Goal: Information Seeking & Learning: Learn about a topic

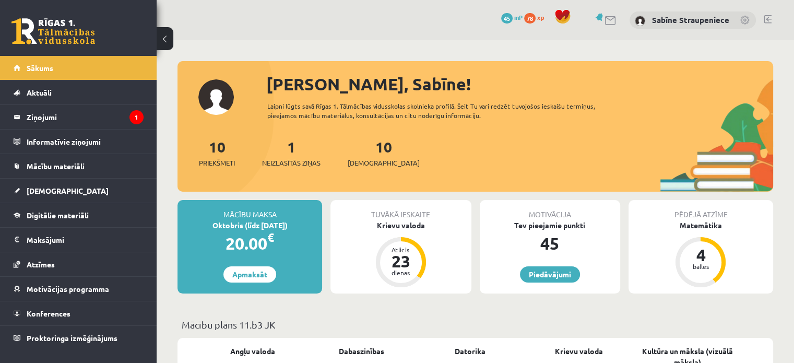
click at [403, 253] on div "23" at bounding box center [400, 261] width 31 height 17
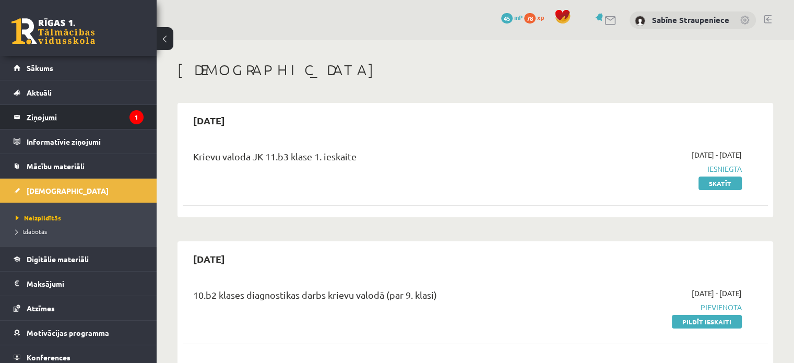
click at [100, 120] on legend "Ziņojumi 1" at bounding box center [85, 117] width 117 height 24
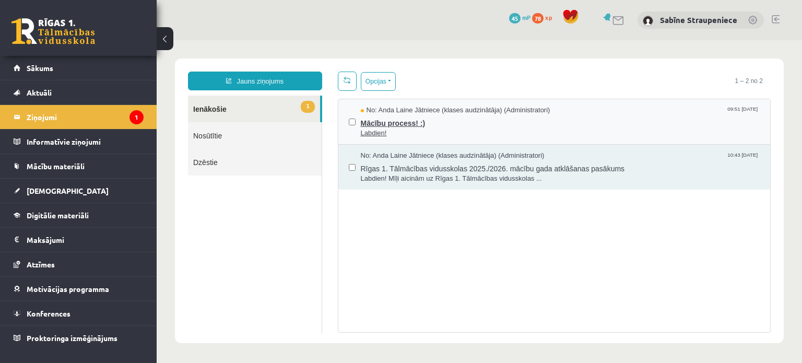
click at [468, 112] on span "No: Anda Laine Jātniece (klases audzinātāja) (Administratori)" at bounding box center [456, 110] width 190 height 10
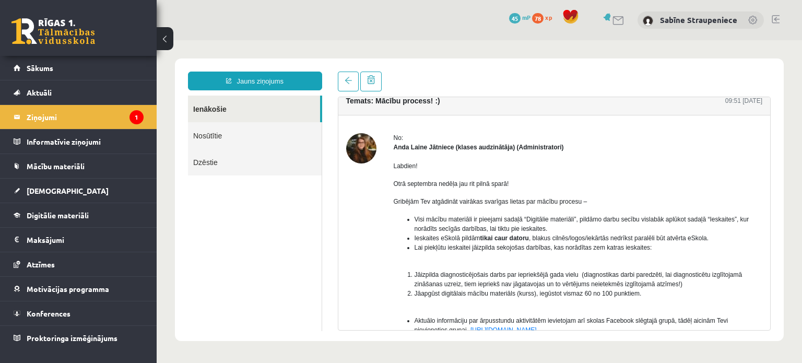
scroll to position [5, 0]
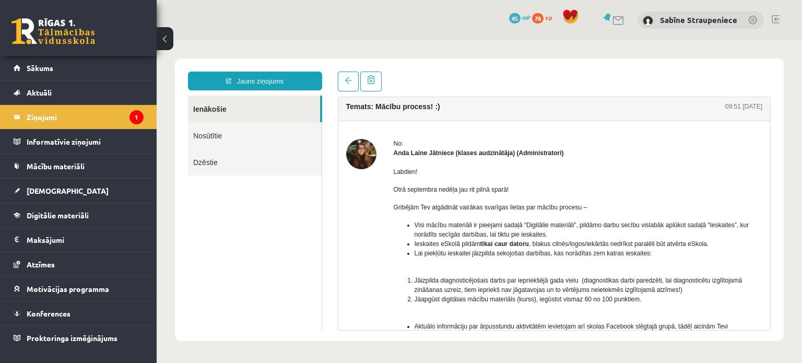
click at [252, 120] on link "Ienākošie" at bounding box center [254, 109] width 132 height 27
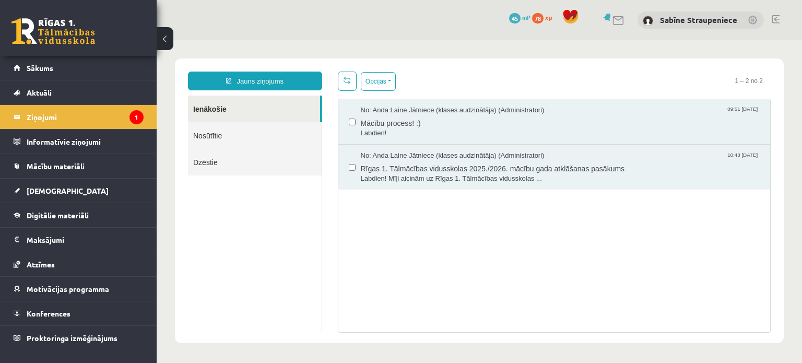
scroll to position [0, 0]
click at [552, 169] on span "Rīgas 1. Tālmācības vidusskolas 2025./2026. mācību gada atklāšanas pasākums" at bounding box center [560, 167] width 399 height 13
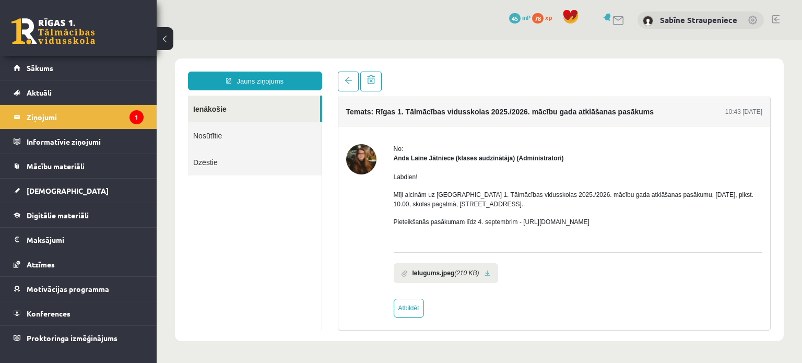
click at [261, 114] on link "Ienākošie" at bounding box center [254, 109] width 132 height 27
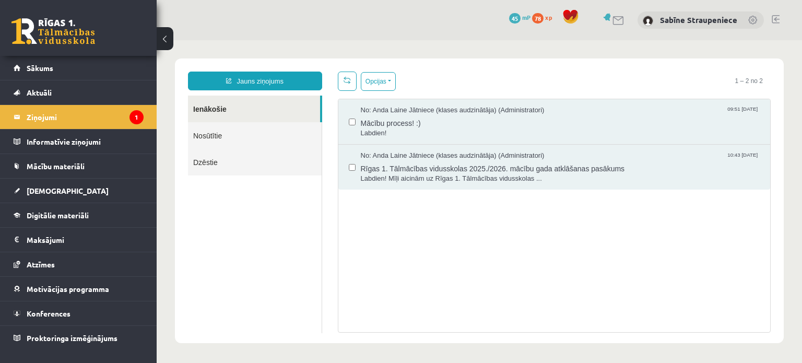
click at [145, 112] on li "Ziņojumi 1" at bounding box center [78, 116] width 157 height 25
click at [58, 115] on legend "Ziņojumi 1" at bounding box center [85, 117] width 117 height 24
click at [75, 181] on link "[DEMOGRAPHIC_DATA]" at bounding box center [79, 191] width 130 height 24
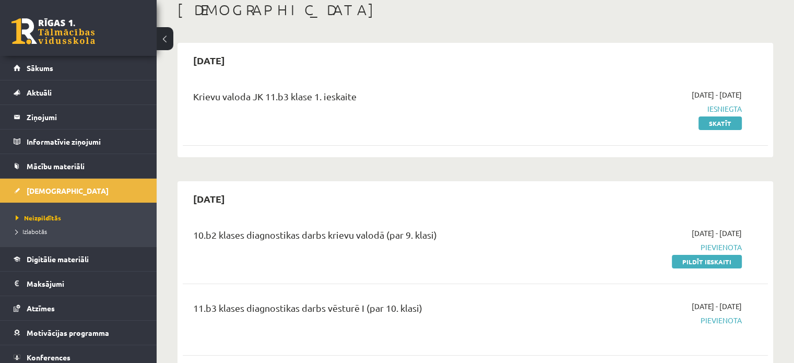
scroll to position [67, 0]
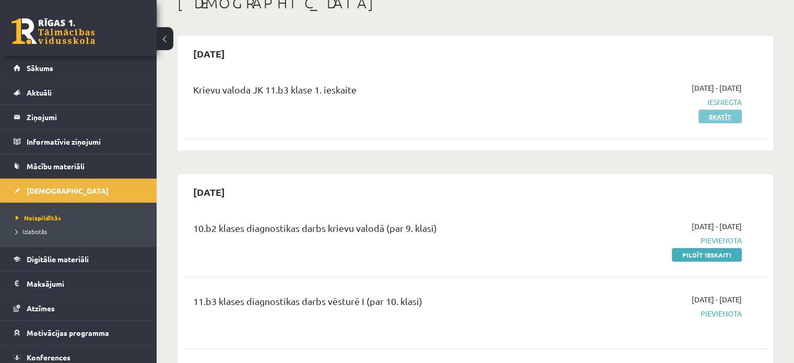
click at [733, 117] on link "Skatīt" at bounding box center [720, 117] width 43 height 14
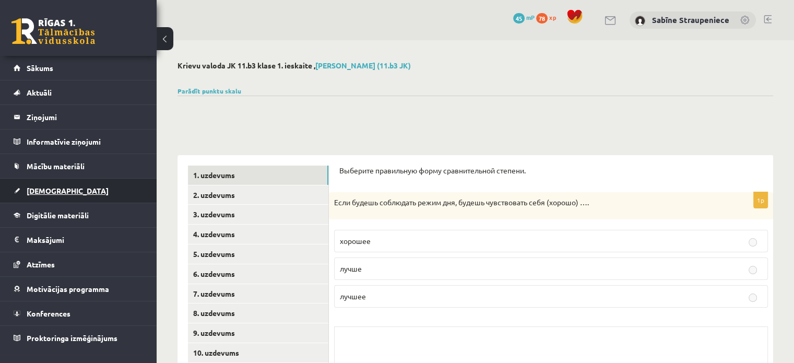
click at [73, 197] on link "[DEMOGRAPHIC_DATA]" at bounding box center [79, 191] width 130 height 24
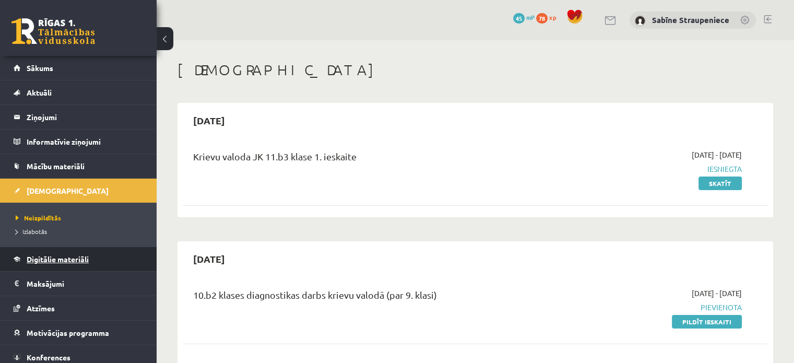
click at [75, 258] on span "Digitālie materiāli" at bounding box center [58, 258] width 62 height 9
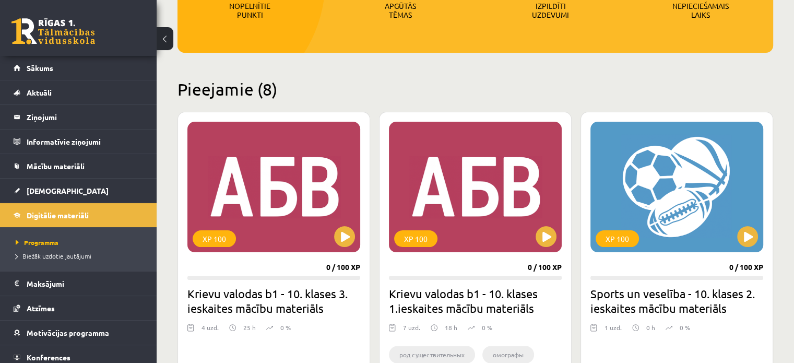
scroll to position [176, 0]
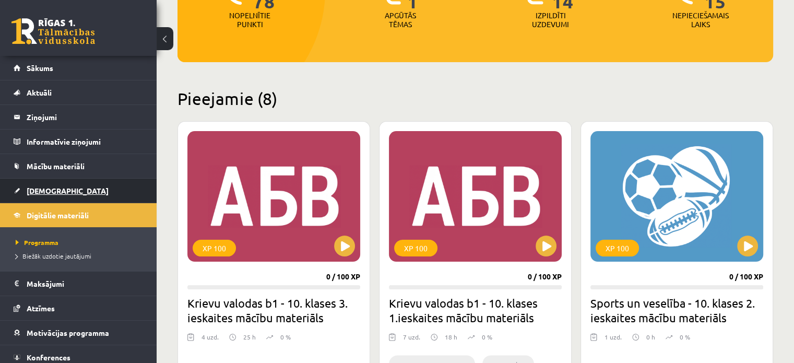
click at [68, 188] on link "[DEMOGRAPHIC_DATA]" at bounding box center [79, 191] width 130 height 24
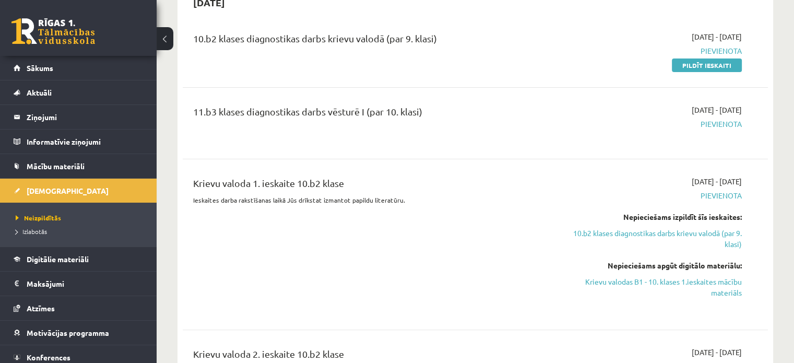
scroll to position [249, 0]
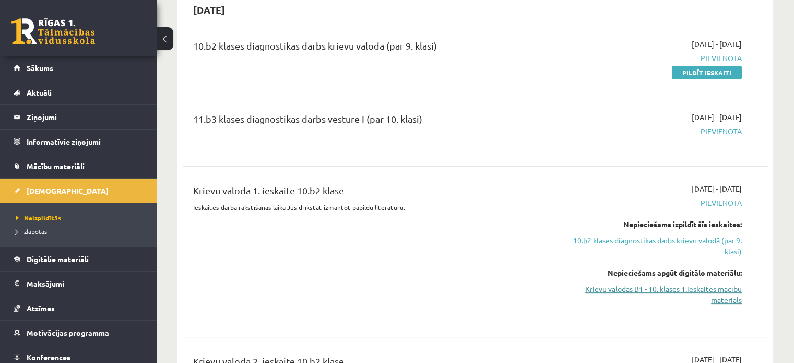
click at [711, 288] on link "Krievu valodas B1 - 10. klases 1.ieskaites mācību materiāls" at bounding box center [656, 295] width 172 height 22
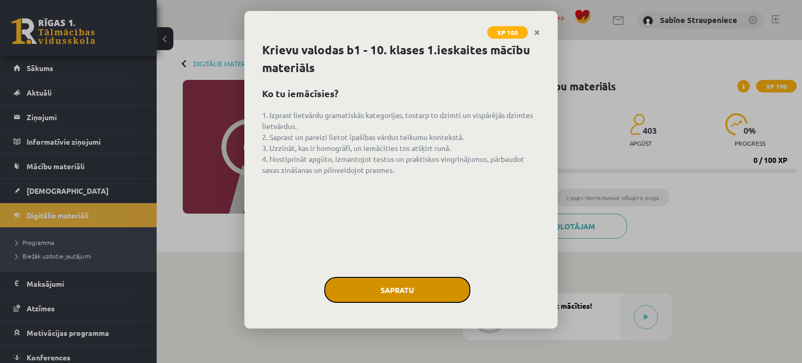
click at [420, 292] on button "Sapratu" at bounding box center [397, 290] width 146 height 26
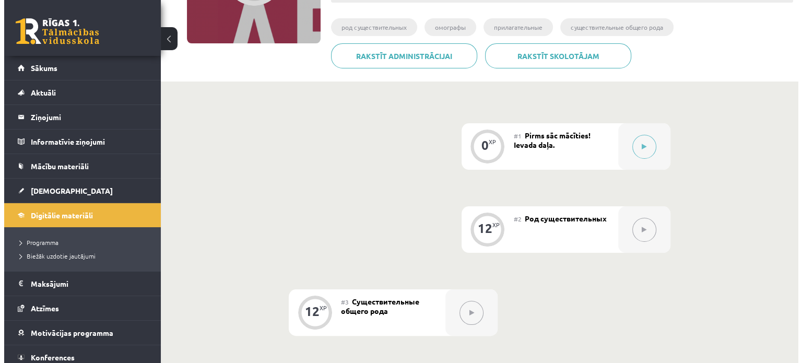
scroll to position [163, 0]
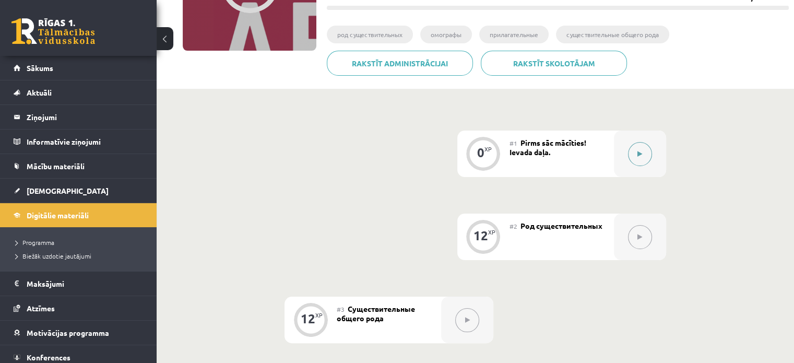
click at [641, 155] on icon at bounding box center [640, 154] width 5 height 6
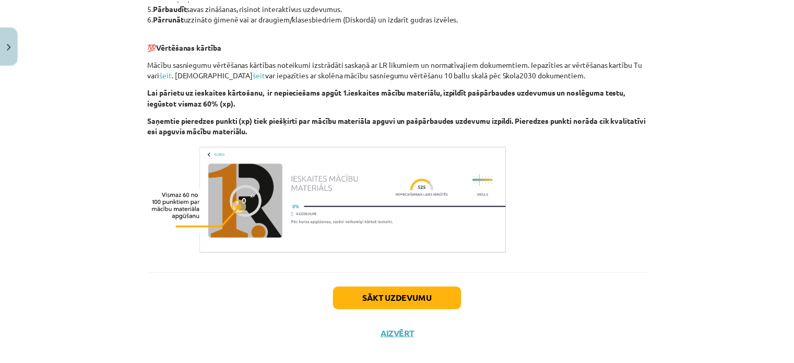
scroll to position [599, 0]
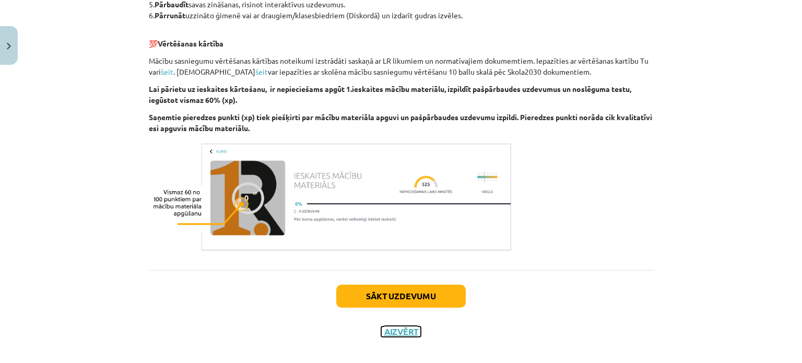
click at [404, 327] on button "Aizvērt" at bounding box center [401, 331] width 40 height 10
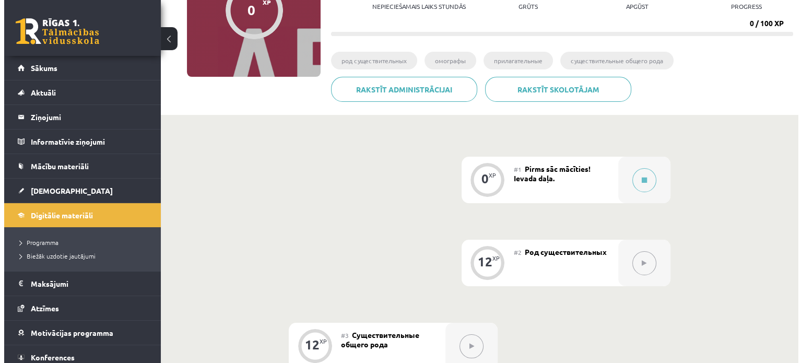
scroll to position [140, 0]
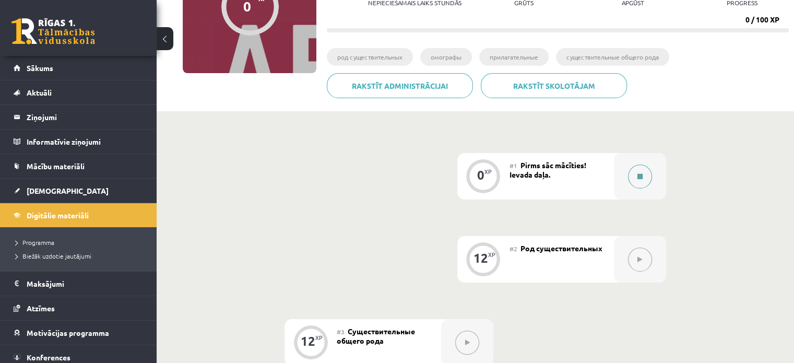
click at [634, 185] on button at bounding box center [640, 176] width 24 height 24
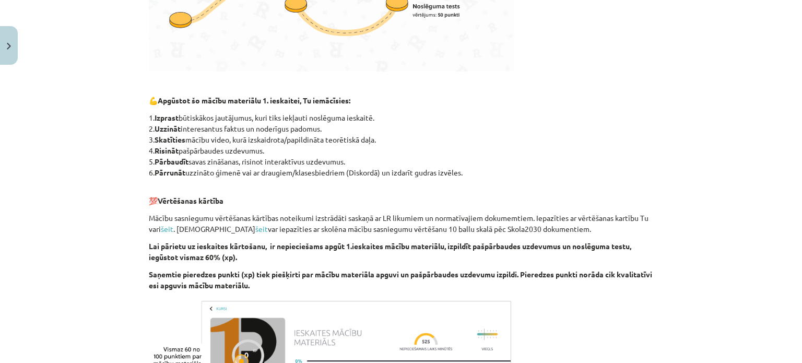
scroll to position [611, 0]
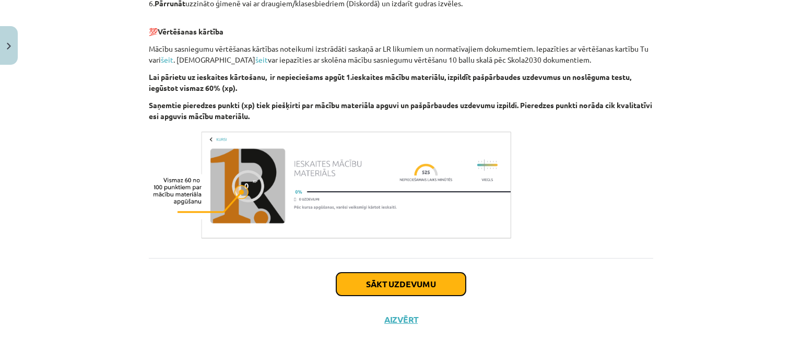
click at [447, 286] on button "Sākt uzdevumu" at bounding box center [401, 284] width 130 height 23
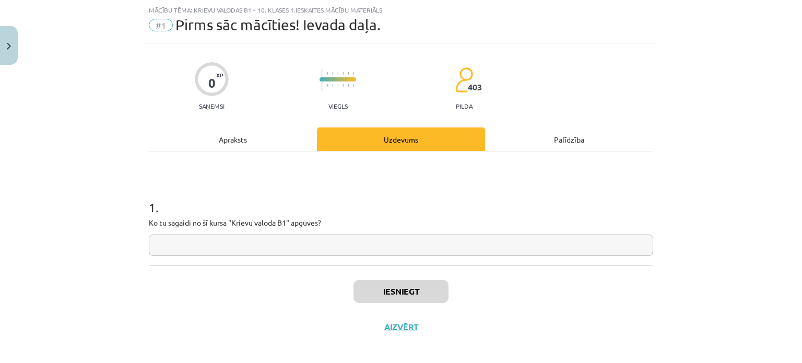
click at [264, 133] on div "Apraksts" at bounding box center [233, 138] width 168 height 23
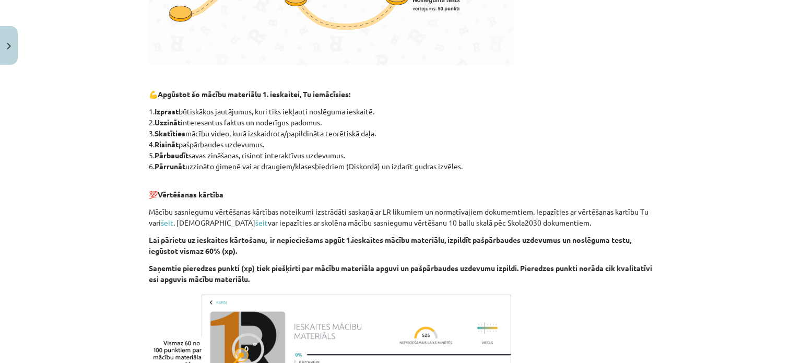
scroll to position [611, 0]
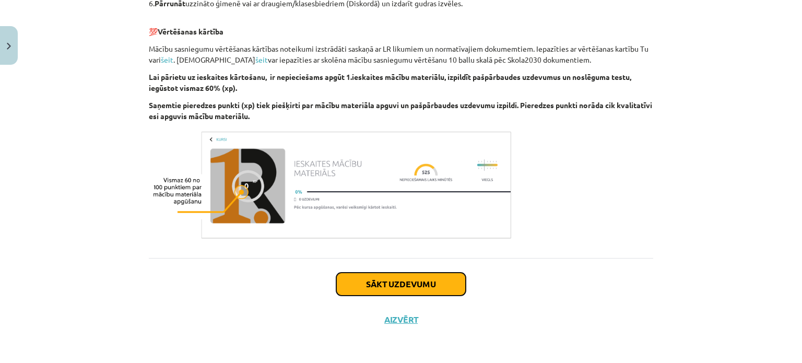
click at [450, 277] on button "Sākt uzdevumu" at bounding box center [401, 284] width 130 height 23
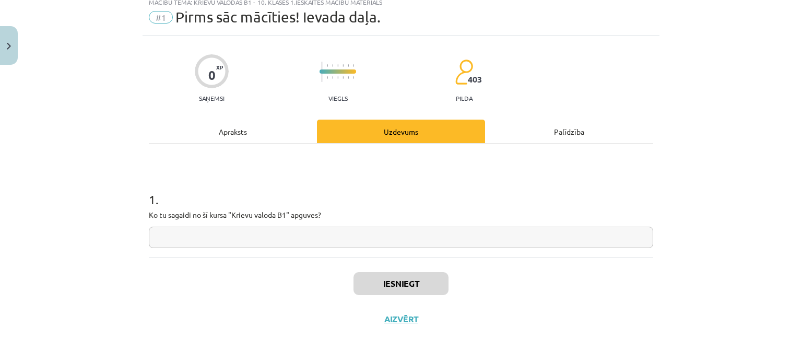
scroll to position [26, 0]
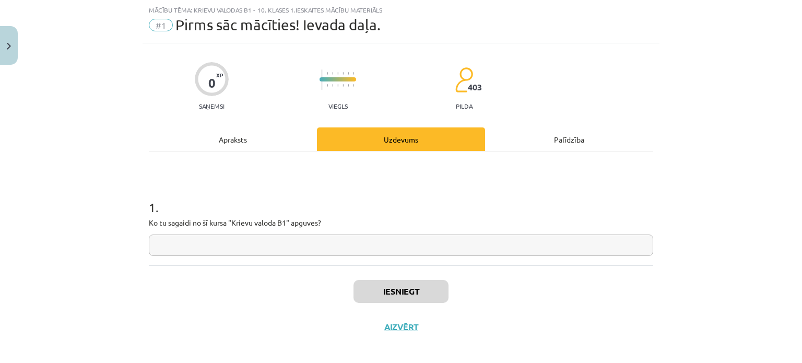
click at [383, 248] on input "text" at bounding box center [401, 244] width 504 height 21
type input "*"
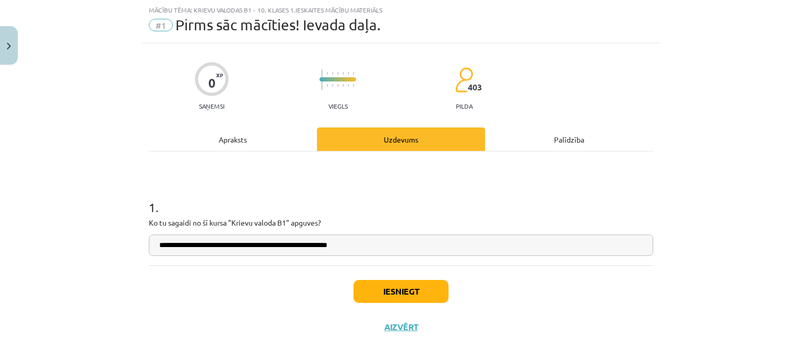
type input "**********"
click at [392, 294] on button "Iesniegt" at bounding box center [401, 291] width 95 height 23
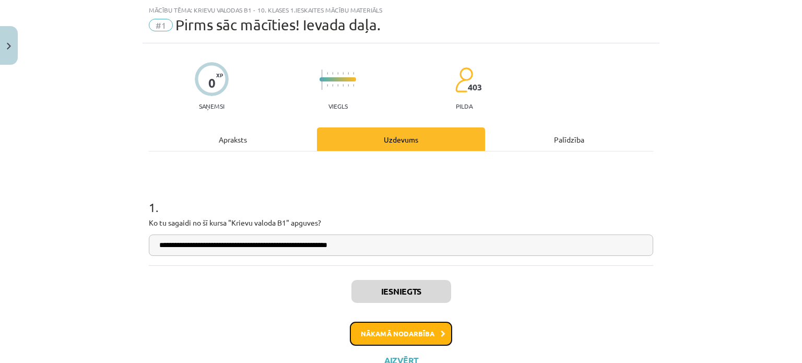
click at [423, 332] on button "Nākamā nodarbība" at bounding box center [401, 334] width 102 height 24
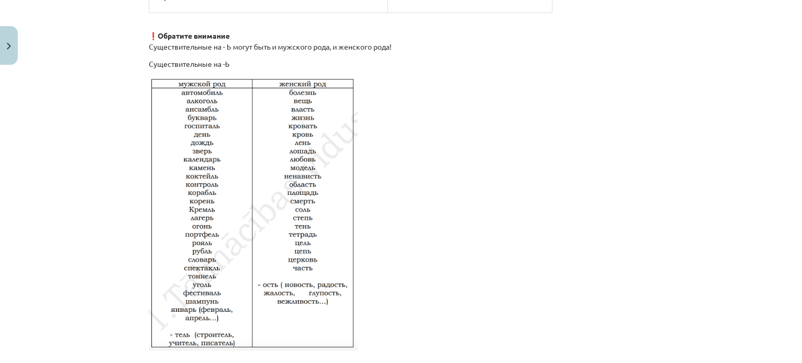
scroll to position [1799, 0]
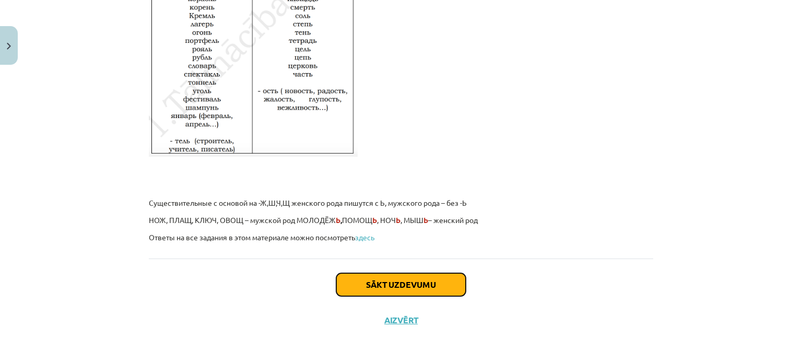
click at [442, 277] on button "Sākt uzdevumu" at bounding box center [401, 284] width 130 height 23
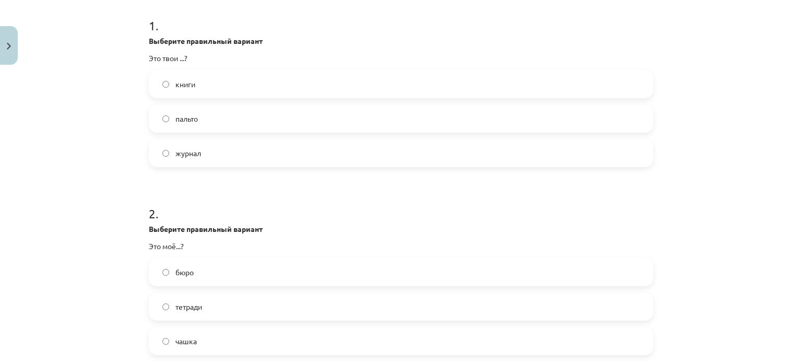
scroll to position [212, 0]
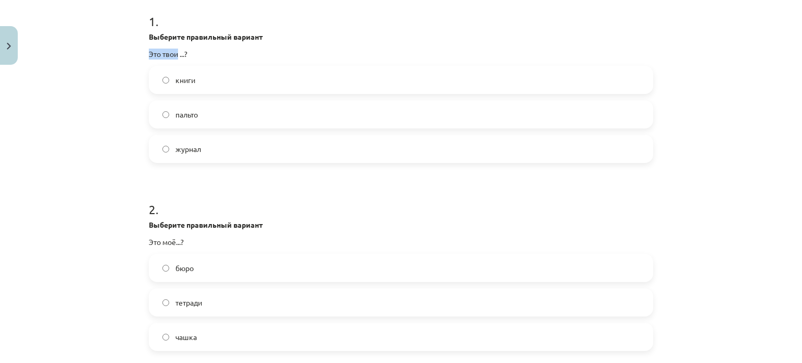
drag, startPoint x: 174, startPoint y: 54, endPoint x: 144, endPoint y: 54, distance: 30.3
click at [144, 54] on div "12 XP Saņemsi Sarežģīts 403 pilda Apraksts Uzdevums Palīdzība 1 . Выберите прав…" at bounding box center [401, 245] width 517 height 776
copy p "Это твои"
drag, startPoint x: 192, startPoint y: 79, endPoint x: 170, endPoint y: 79, distance: 21.9
click at [170, 79] on label "книги" at bounding box center [401, 80] width 502 height 26
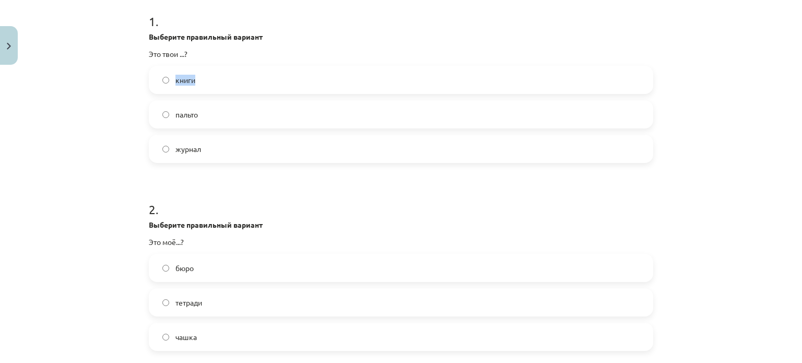
copy span "книги"
drag, startPoint x: 197, startPoint y: 116, endPoint x: 171, endPoint y: 116, distance: 25.6
click at [171, 116] on label "пальто" at bounding box center [401, 114] width 502 height 26
copy span "пальто"
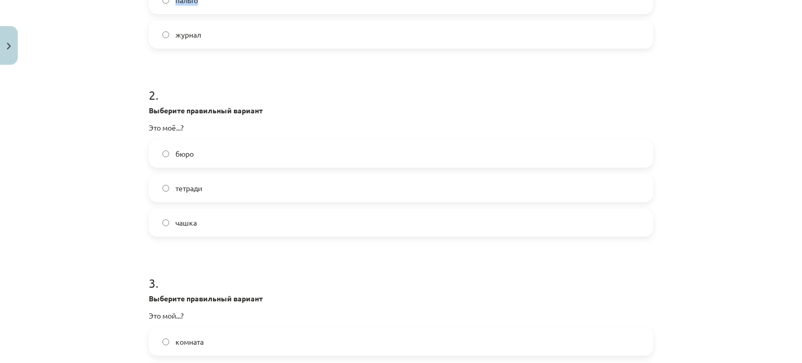
scroll to position [320, 0]
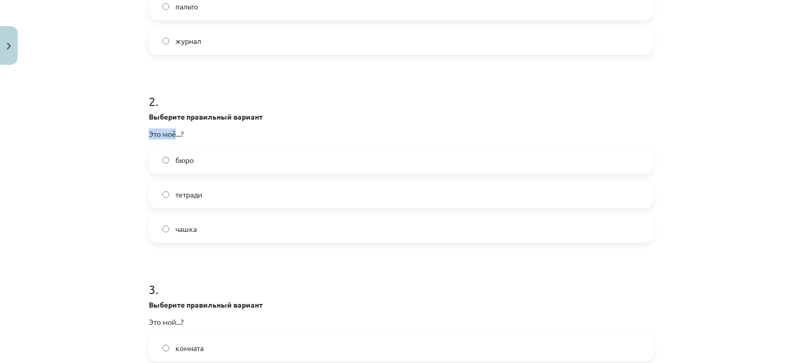
drag, startPoint x: 172, startPoint y: 133, endPoint x: 146, endPoint y: 133, distance: 26.1
click at [149, 133] on p "Это моё...?" at bounding box center [401, 133] width 504 height 11
copy p "Это моё"
drag, startPoint x: 202, startPoint y: 198, endPoint x: 172, endPoint y: 196, distance: 30.3
click at [172, 196] on label "тетради" at bounding box center [401, 194] width 502 height 26
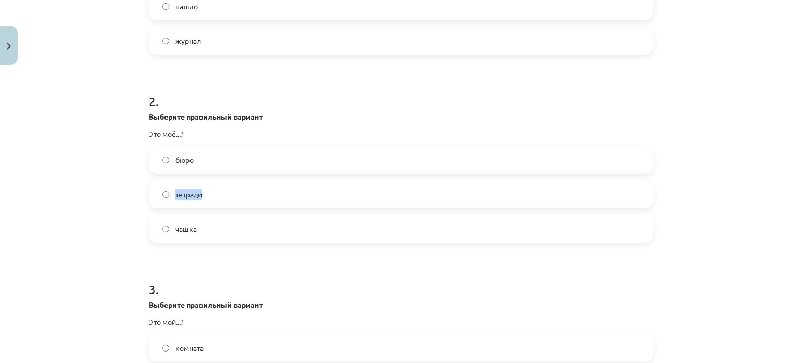
copy span "тетради"
drag, startPoint x: 172, startPoint y: 134, endPoint x: 144, endPoint y: 134, distance: 28.2
click at [144, 134] on div "12 XP Saņemsi Sarežģīts 403 pilda Apraksts Uzdevums Palīdzība 1 . Выберите прав…" at bounding box center [401, 137] width 517 height 776
copy p "Это моё"
drag, startPoint x: 194, startPoint y: 229, endPoint x: 173, endPoint y: 229, distance: 21.4
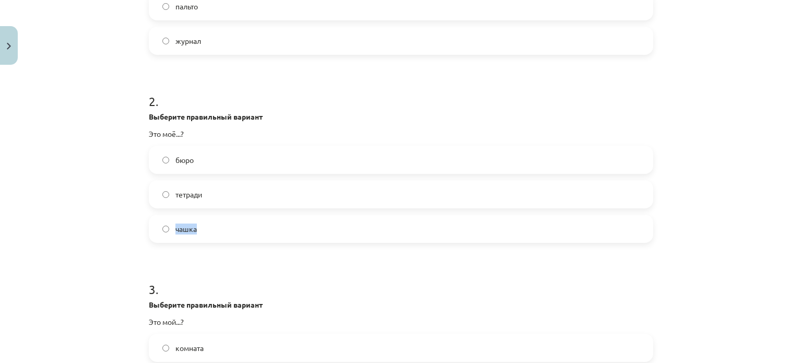
click at [173, 229] on label "чашка" at bounding box center [401, 229] width 502 height 26
copy span "чашка"
click at [168, 132] on p "Это моё...?" at bounding box center [401, 133] width 504 height 11
copy p "моё"
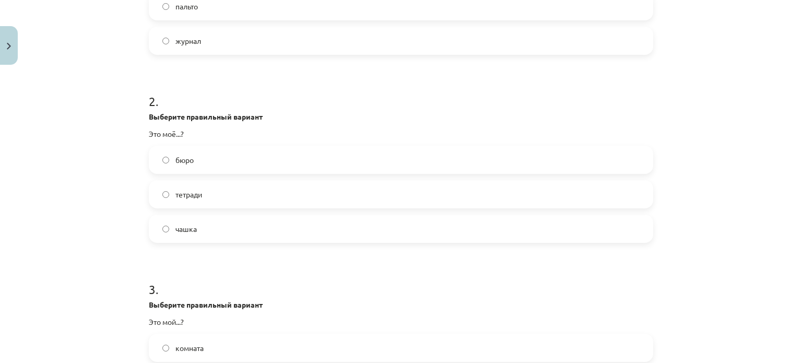
click at [155, 131] on p "Это моё...?" at bounding box center [401, 133] width 504 height 11
copy div "Это моё...?"
click at [180, 156] on span "бюро" at bounding box center [184, 160] width 18 height 11
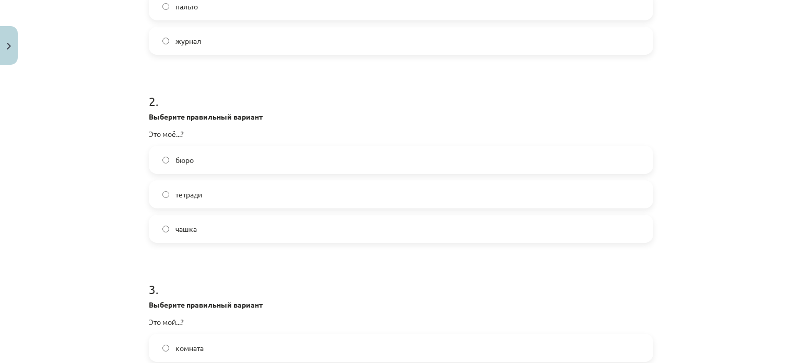
click at [180, 156] on span "бюро" at bounding box center [184, 160] width 18 height 11
copy span "бюро"
click at [192, 193] on span "тетради" at bounding box center [188, 194] width 27 height 11
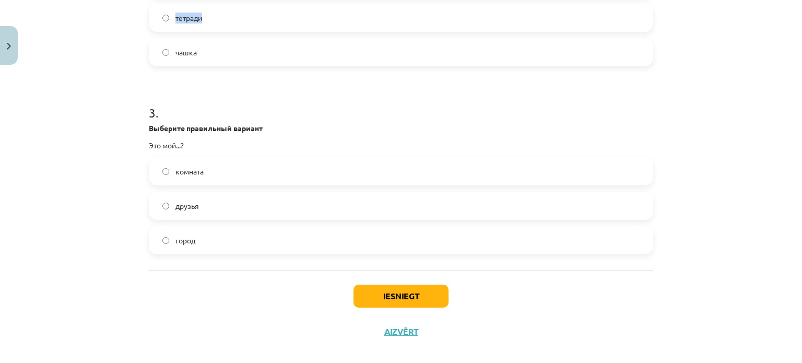
scroll to position [509, 0]
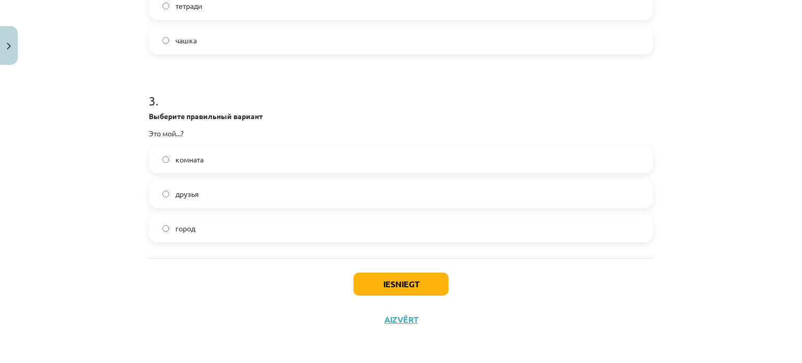
click at [444, 156] on label "комната" at bounding box center [401, 159] width 502 height 26
click at [397, 285] on button "Iesniegt" at bounding box center [401, 284] width 95 height 23
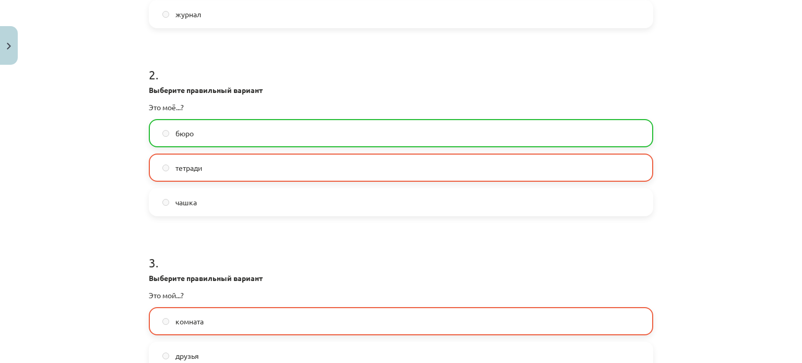
scroll to position [542, 0]
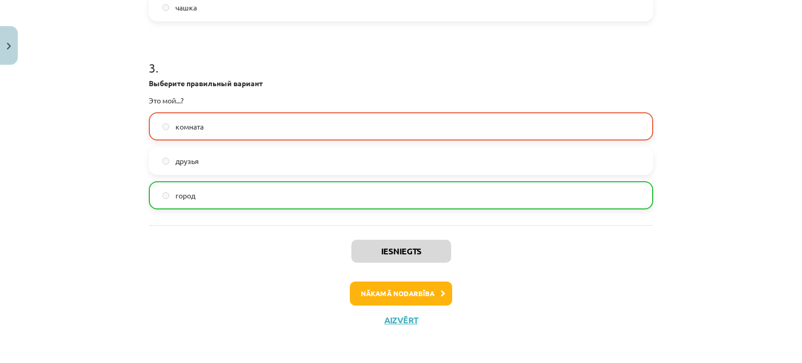
click at [432, 202] on label "город" at bounding box center [401, 195] width 502 height 26
click at [398, 323] on button "Aizvērt" at bounding box center [401, 320] width 40 height 10
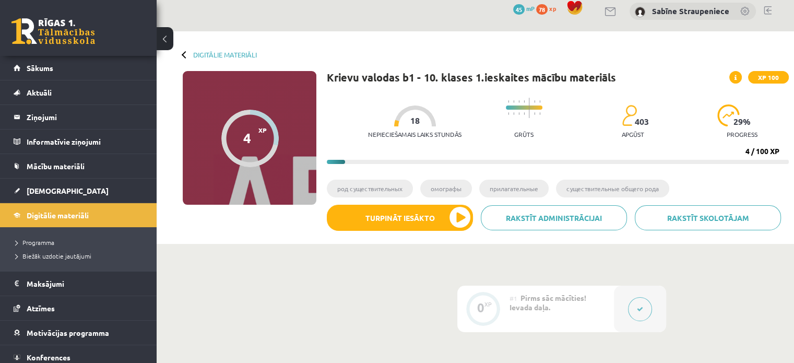
scroll to position [10, 0]
